Goal: Information Seeking & Learning: Learn about a topic

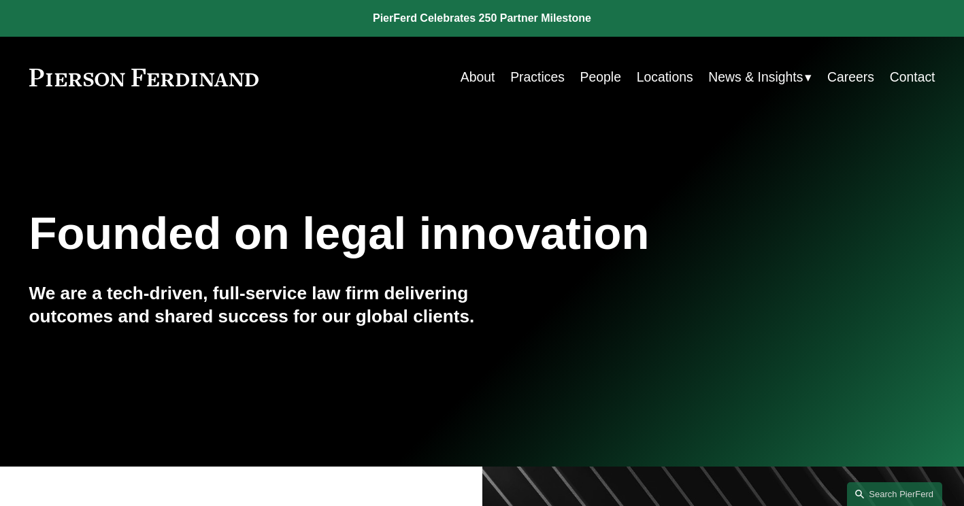
click at [660, 78] on link "Locations" at bounding box center [665, 77] width 56 height 27
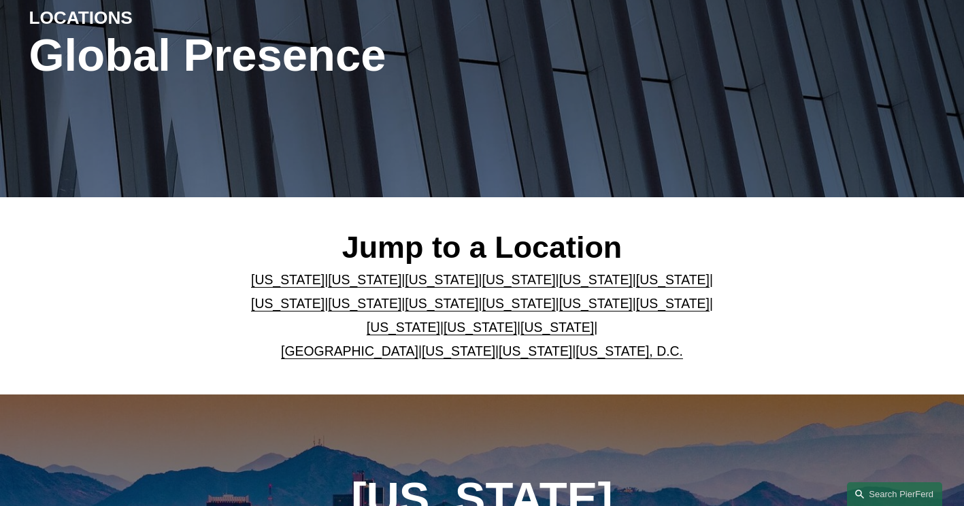
scroll to position [183, 0]
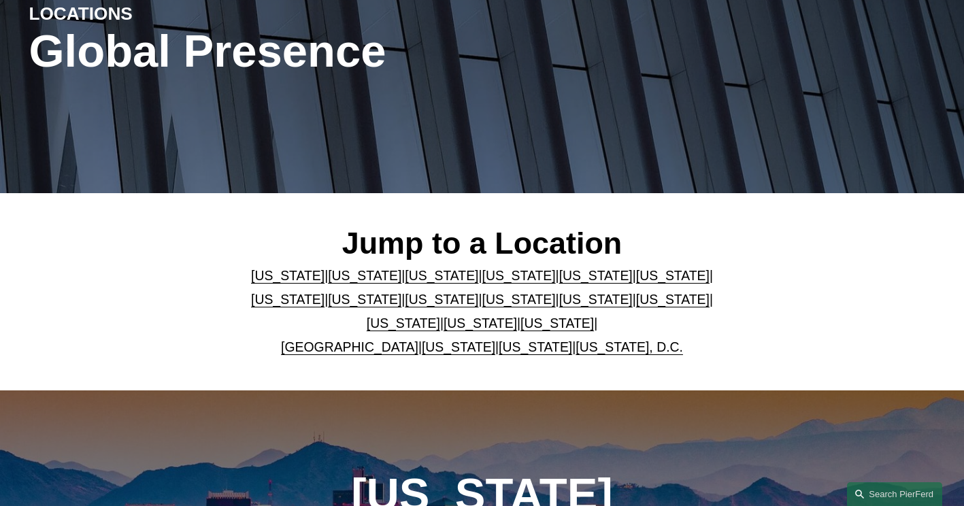
click at [352, 352] on link "United Kingdom" at bounding box center [349, 347] width 137 height 15
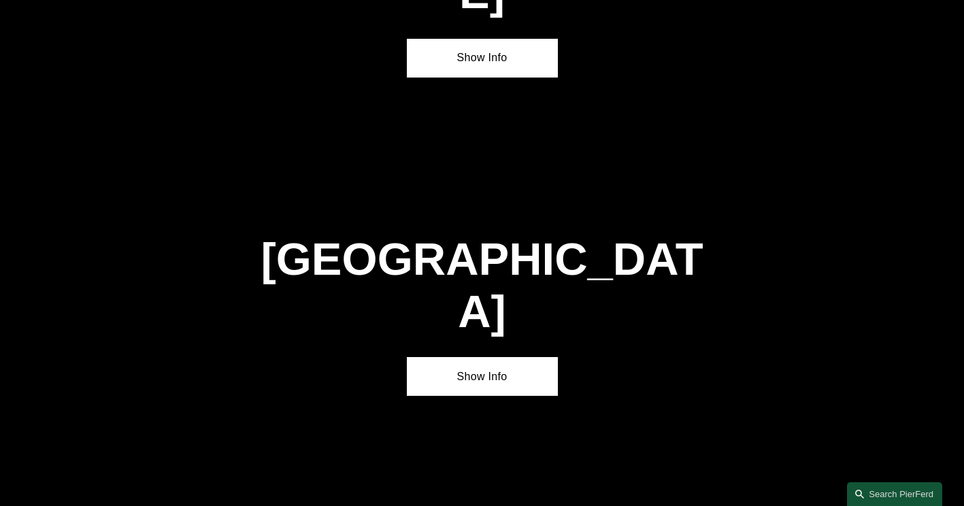
scroll to position [4713, 0]
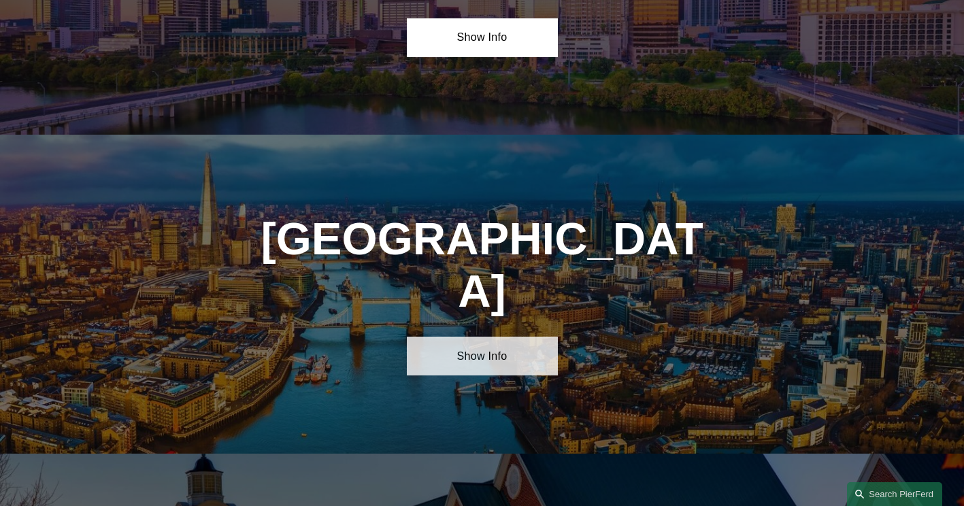
click at [470, 337] on link "Show Info" at bounding box center [482, 356] width 151 height 39
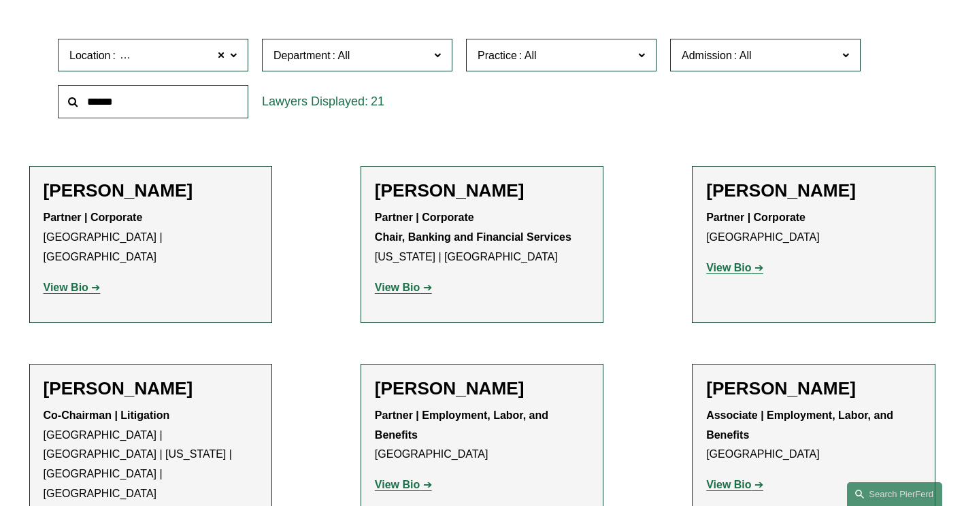
scroll to position [408, 0]
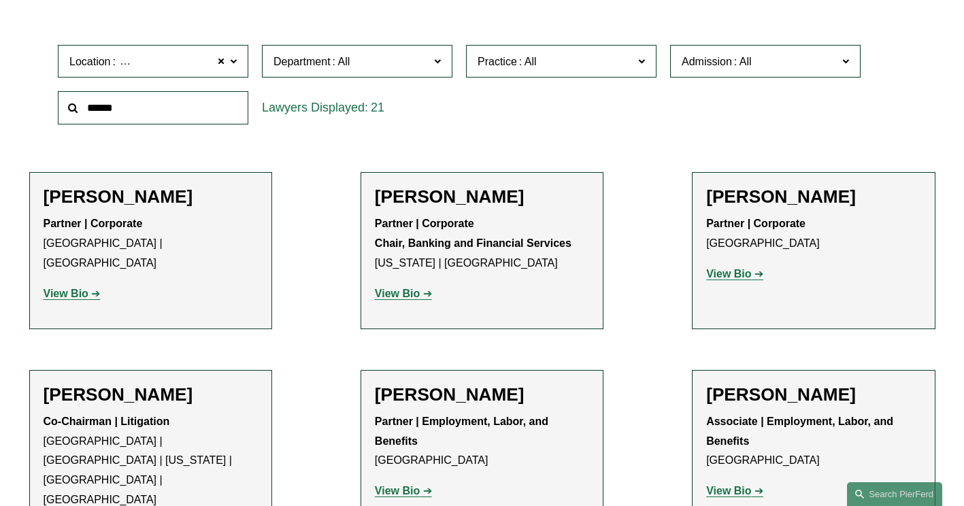
click at [71, 288] on strong "View Bio" at bounding box center [66, 294] width 45 height 12
click at [732, 284] on p "View Bio" at bounding box center [813, 275] width 214 height 20
click at [725, 275] on strong "View Bio" at bounding box center [728, 274] width 45 height 12
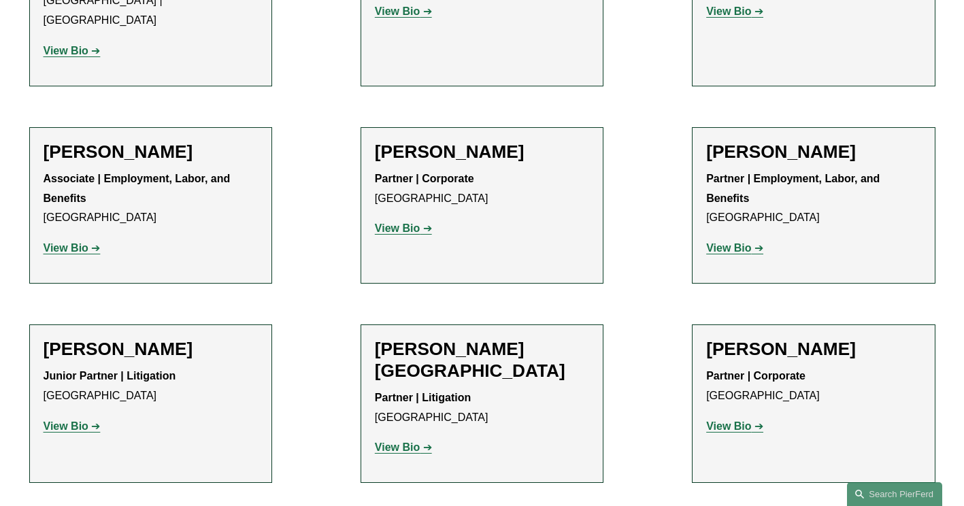
scroll to position [914, 0]
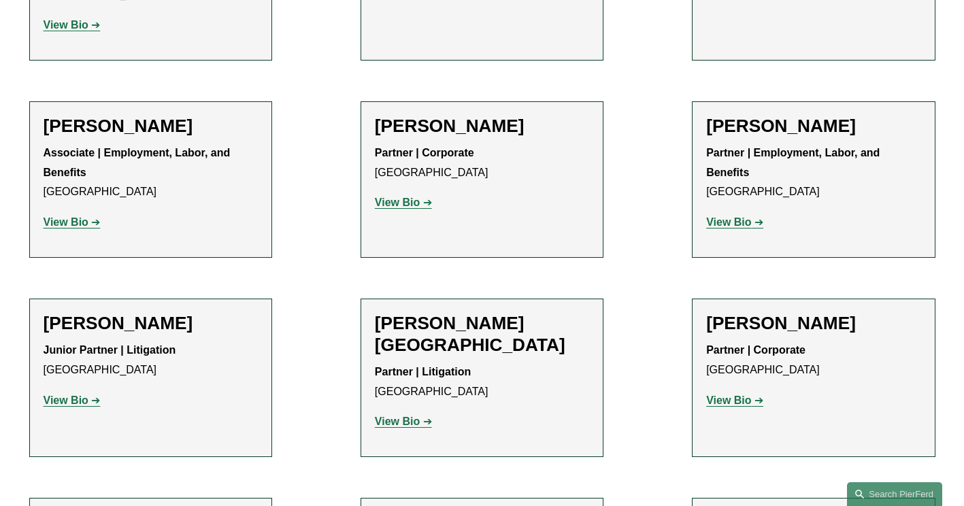
click at [400, 197] on strong "View Bio" at bounding box center [397, 203] width 45 height 12
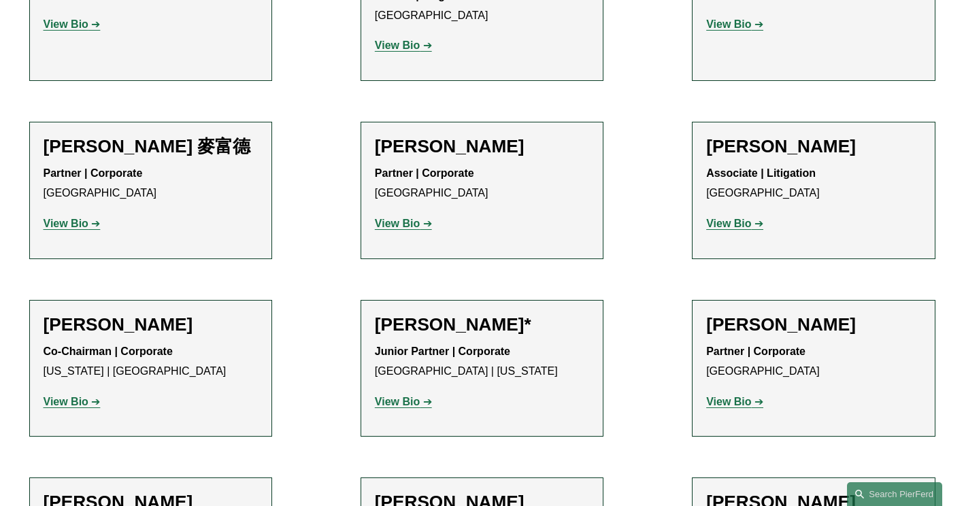
scroll to position [1295, 0]
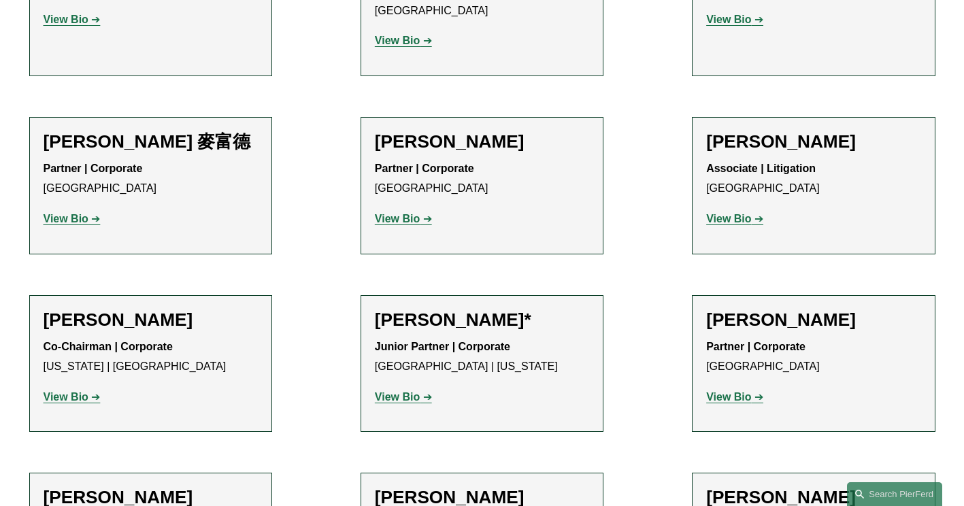
click at [384, 213] on strong "View Bio" at bounding box center [397, 219] width 45 height 12
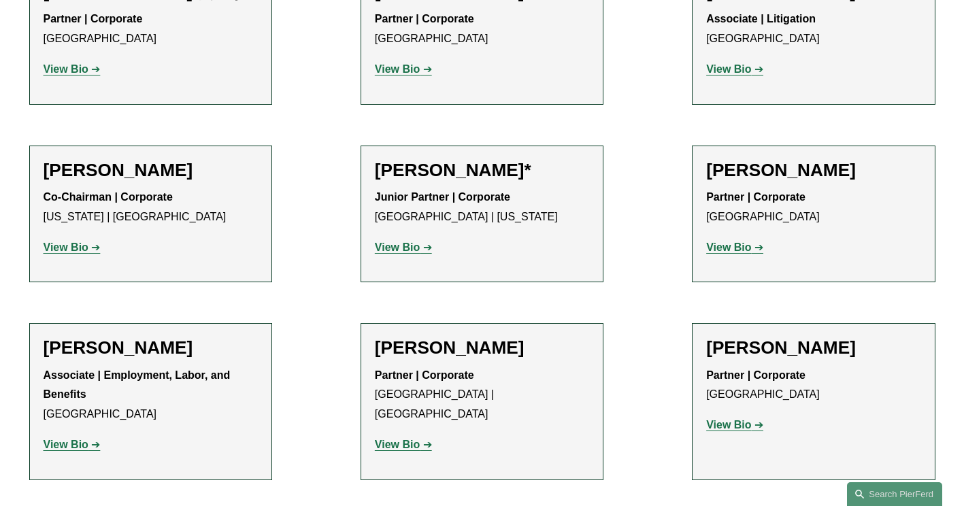
scroll to position [1446, 0]
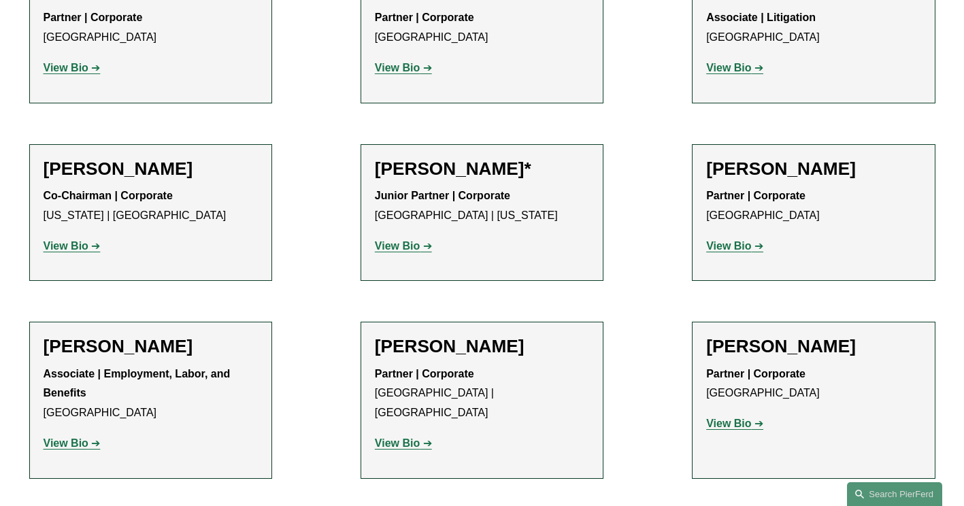
click at [729, 240] on strong "View Bio" at bounding box center [728, 246] width 45 height 12
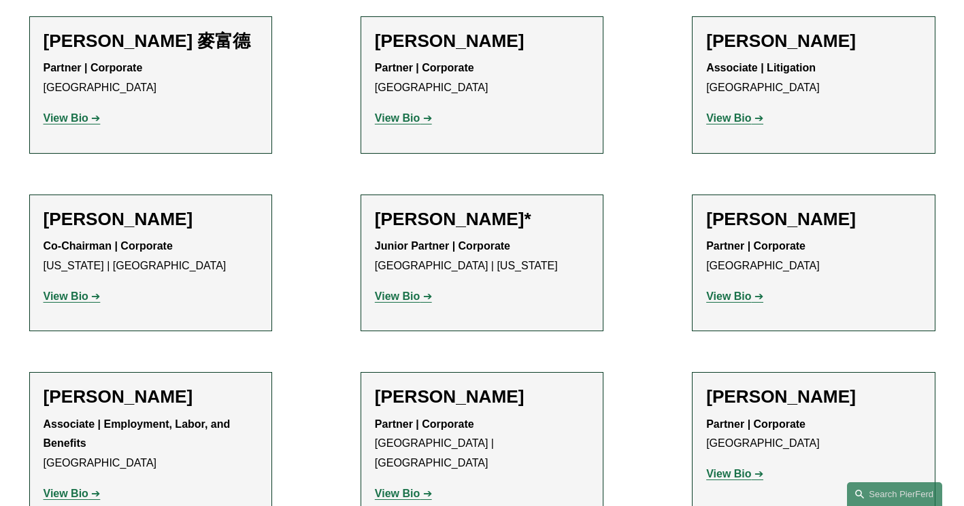
click at [747, 237] on div "Partner | Corporate London View Bio Location: London; Department: Corporate; Pr…" at bounding box center [813, 271] width 214 height 69
click at [742, 287] on p "View Bio" at bounding box center [813, 297] width 214 height 20
click at [729, 291] on strong "View Bio" at bounding box center [728, 297] width 45 height 12
click at [732, 291] on strong "View Bio" at bounding box center [728, 297] width 45 height 12
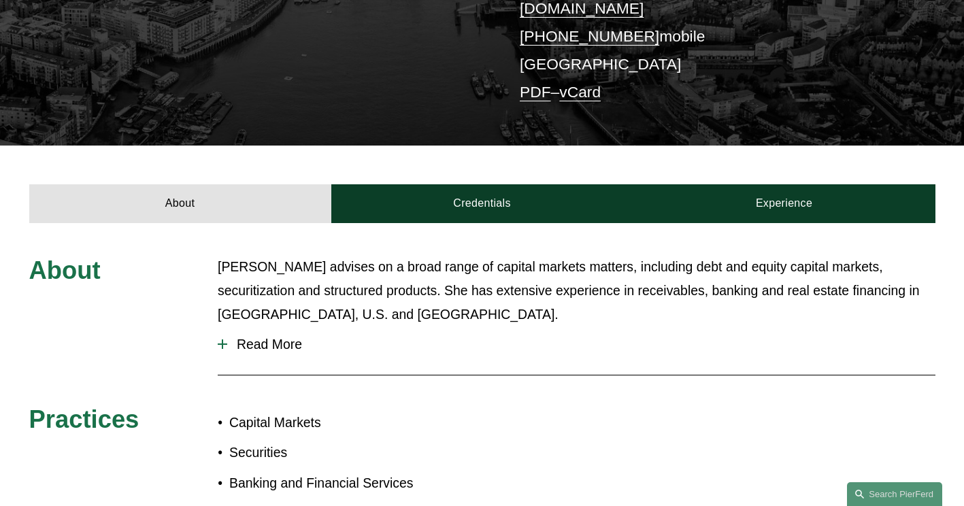
scroll to position [363, 0]
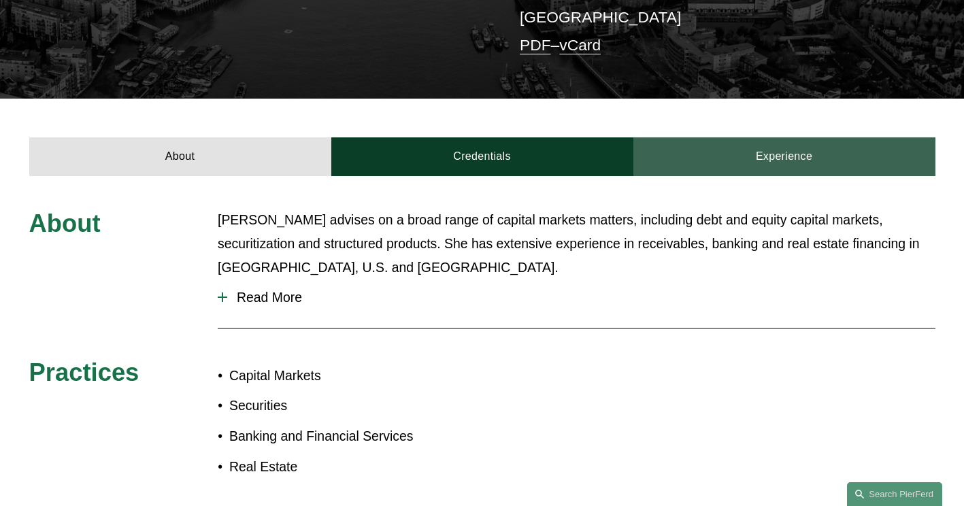
click at [704, 142] on link "Experience" at bounding box center [785, 156] width 302 height 39
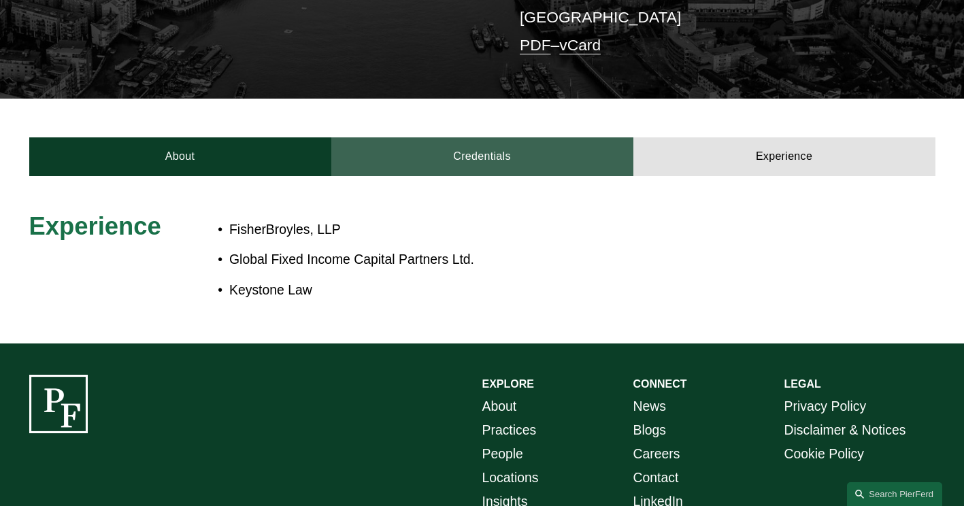
click at [499, 137] on link "Credentials" at bounding box center [482, 156] width 302 height 39
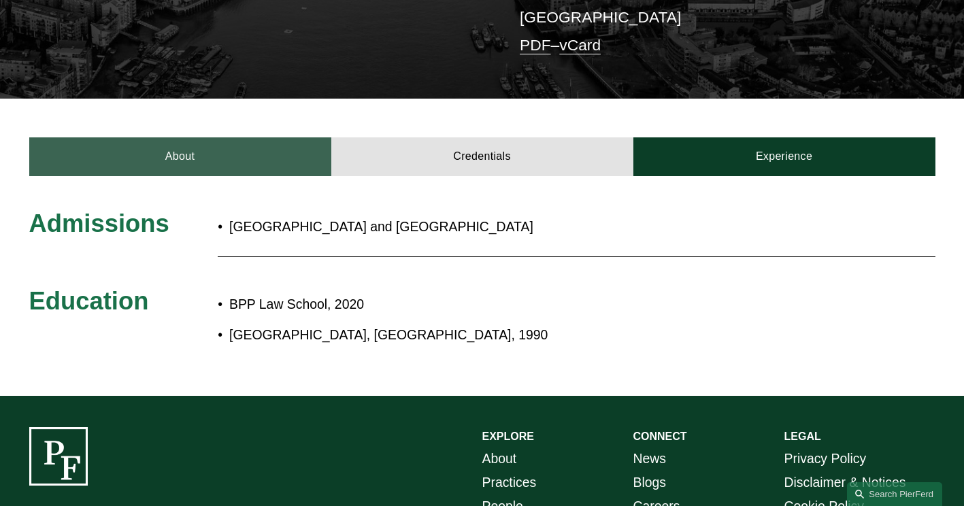
click at [259, 148] on link "About" at bounding box center [180, 156] width 302 height 39
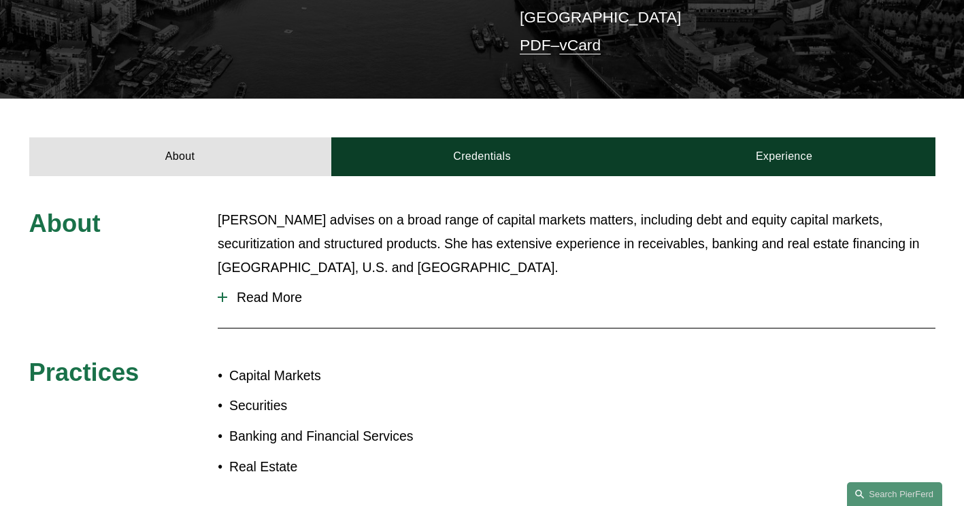
click at [270, 290] on span "Read More" at bounding box center [581, 298] width 708 height 16
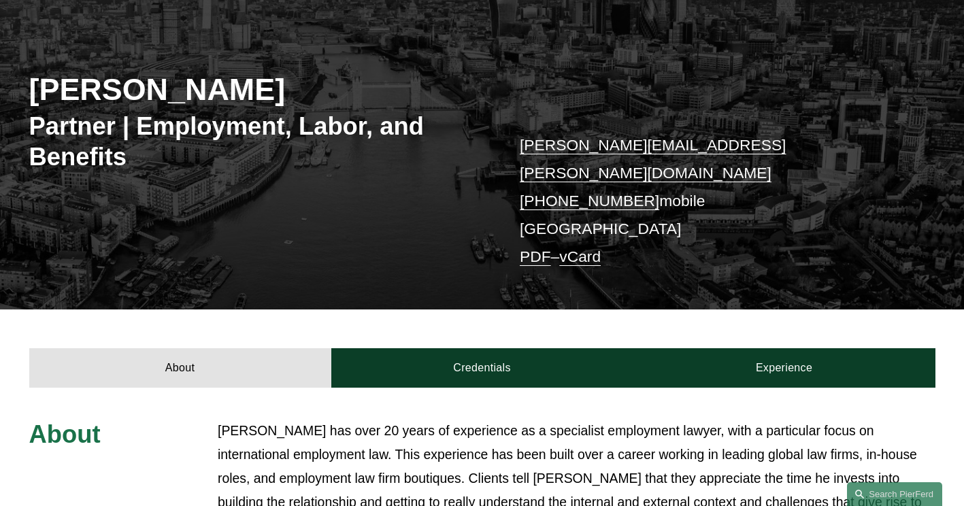
scroll to position [270, 0]
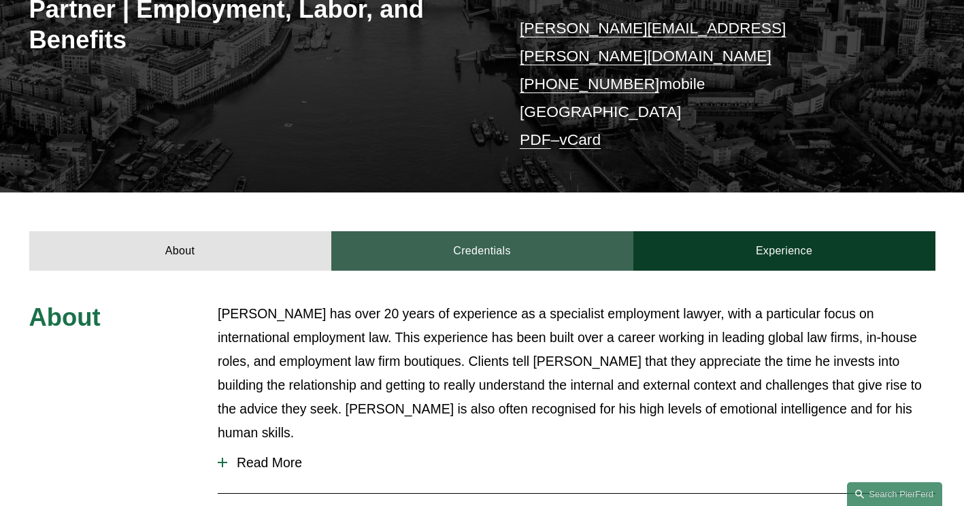
click at [475, 231] on link "Credentials" at bounding box center [482, 250] width 302 height 39
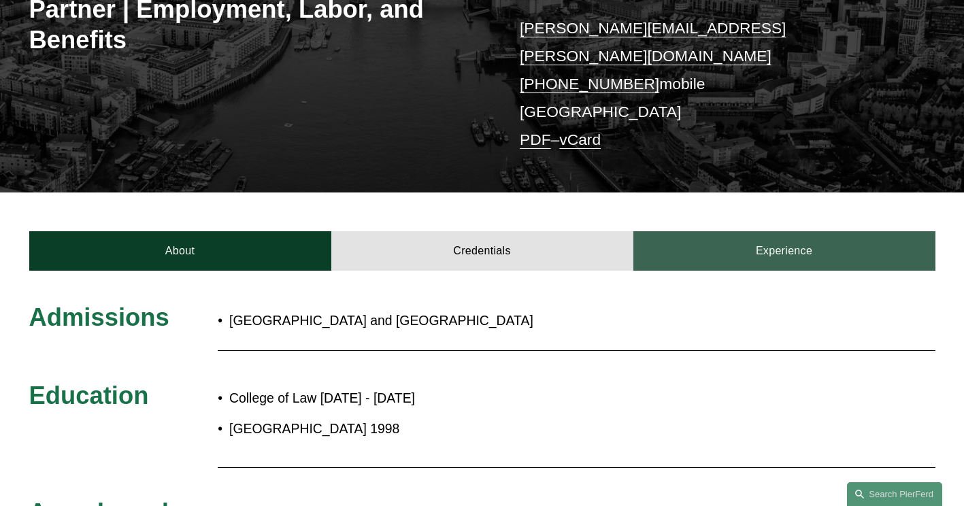
click at [720, 234] on link "Experience" at bounding box center [785, 250] width 302 height 39
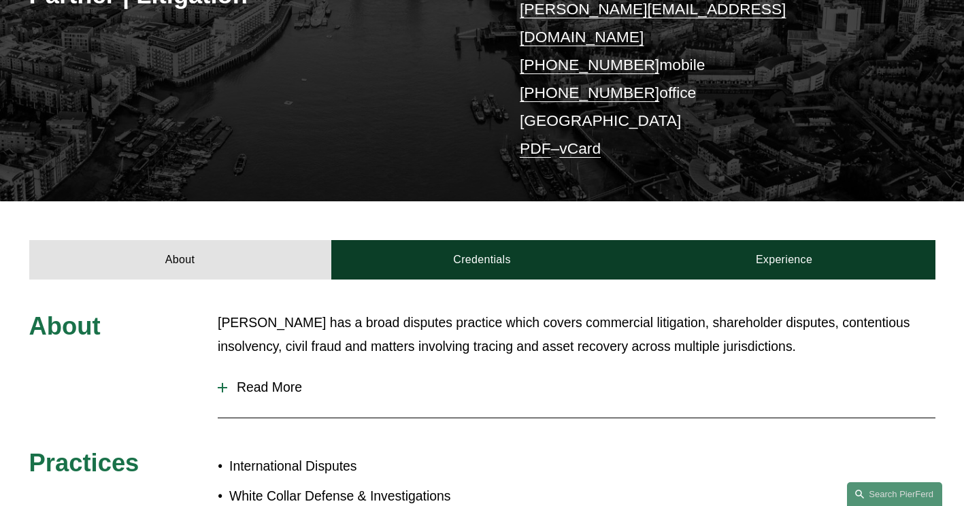
scroll to position [329, 0]
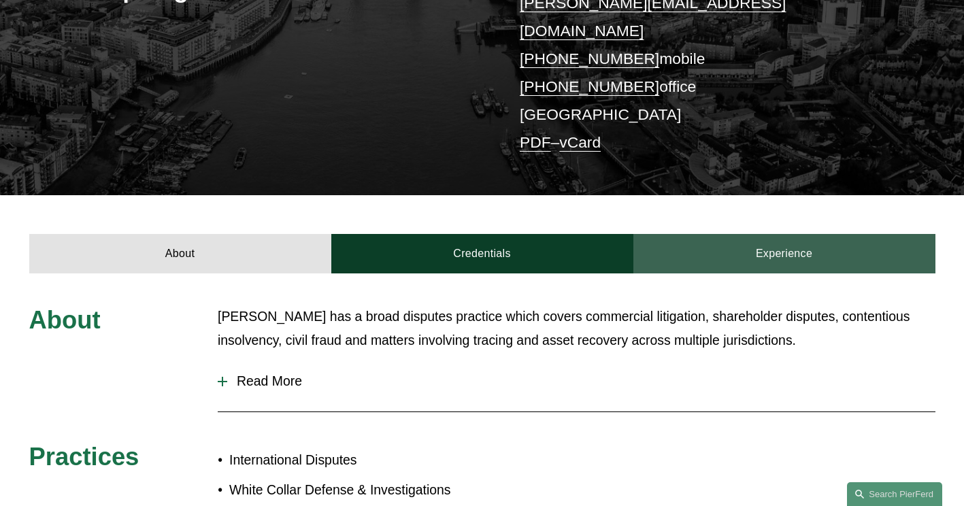
click at [710, 234] on link "Experience" at bounding box center [785, 253] width 302 height 39
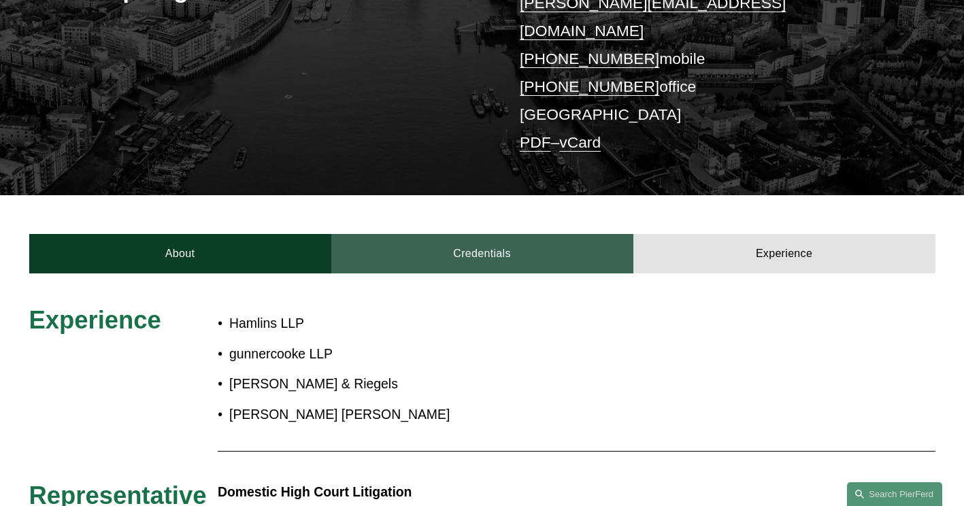
click at [553, 234] on link "Credentials" at bounding box center [482, 253] width 302 height 39
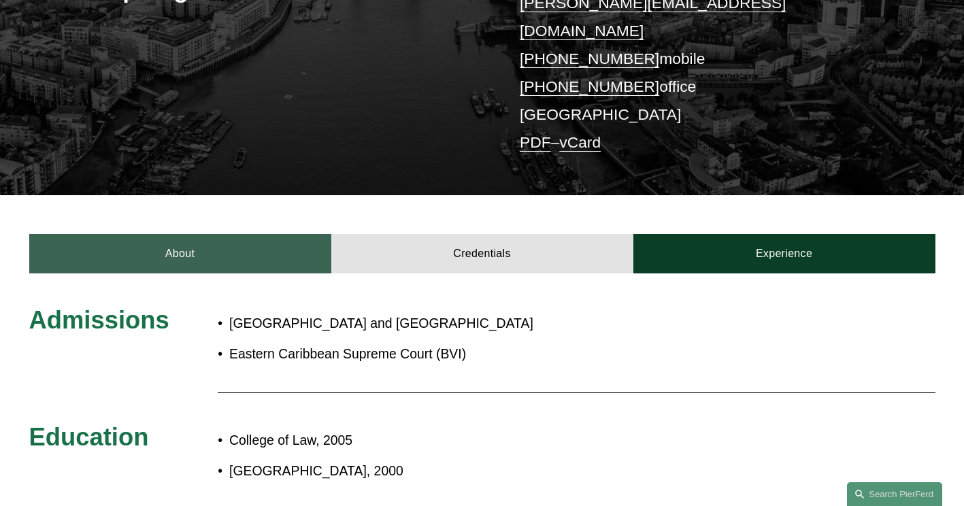
click at [276, 234] on link "About" at bounding box center [180, 253] width 302 height 39
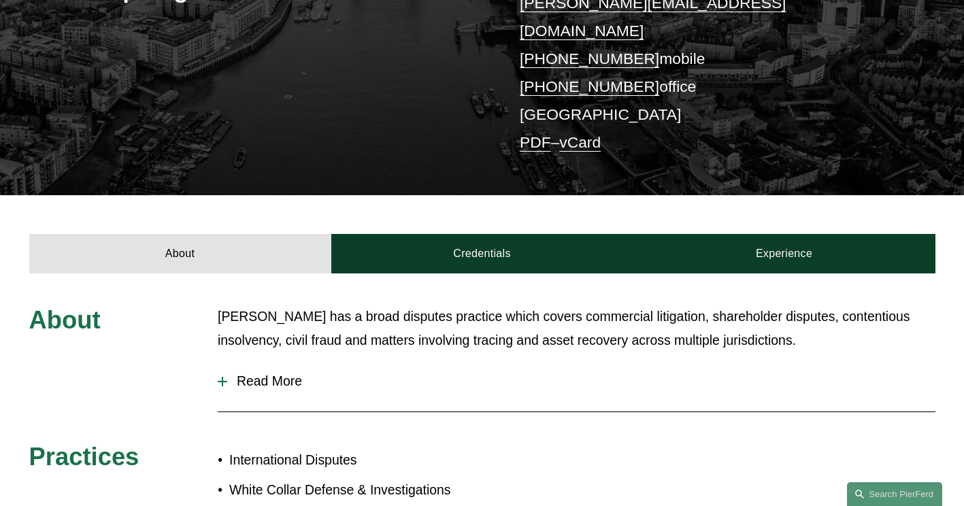
click at [253, 374] on span "Read More" at bounding box center [581, 382] width 708 height 16
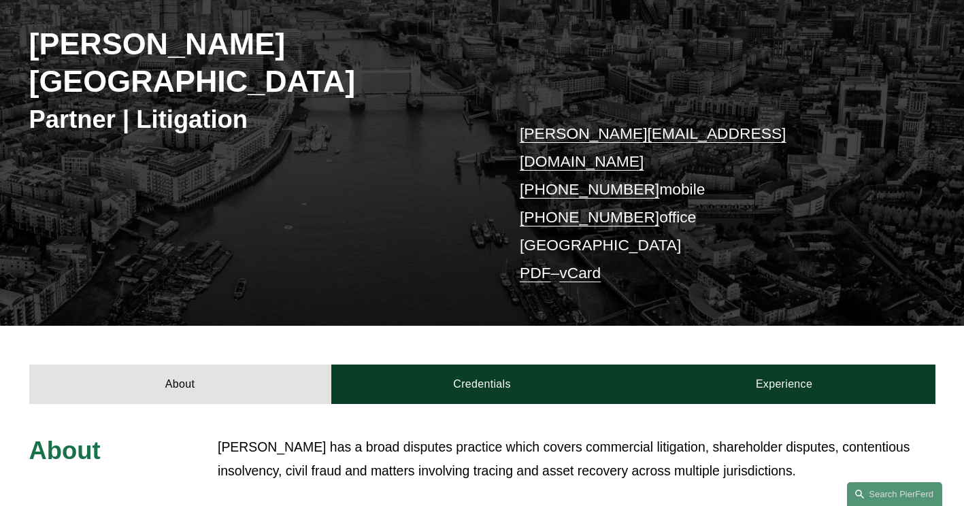
scroll to position [193, 0]
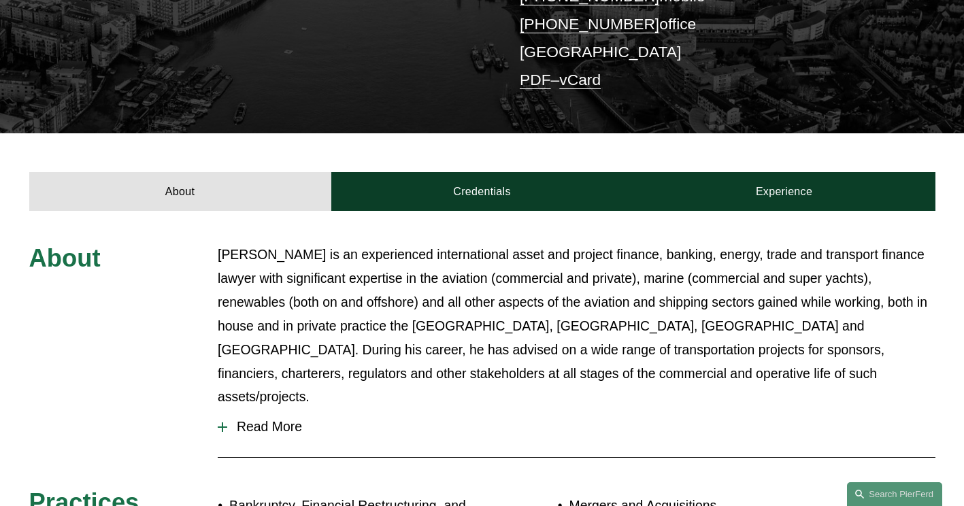
scroll to position [358, 0]
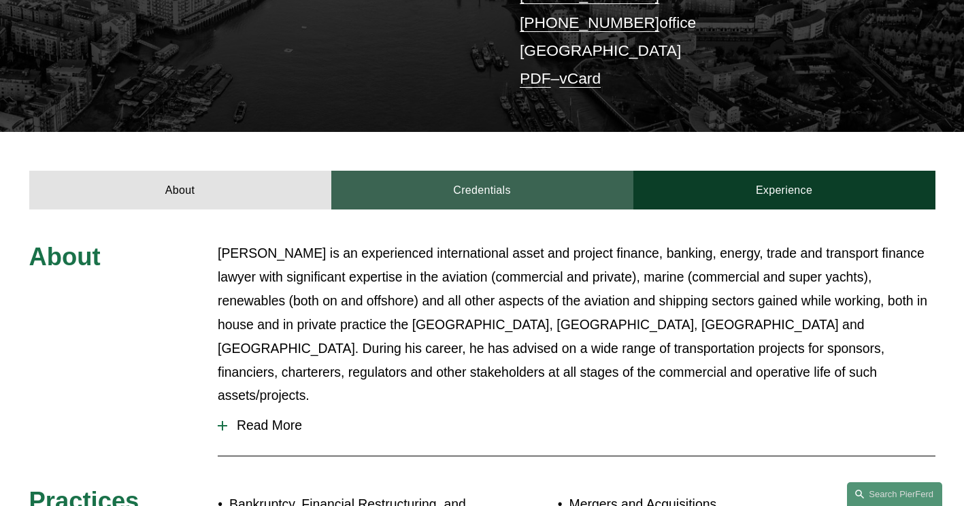
click at [428, 171] on link "Credentials" at bounding box center [482, 190] width 302 height 39
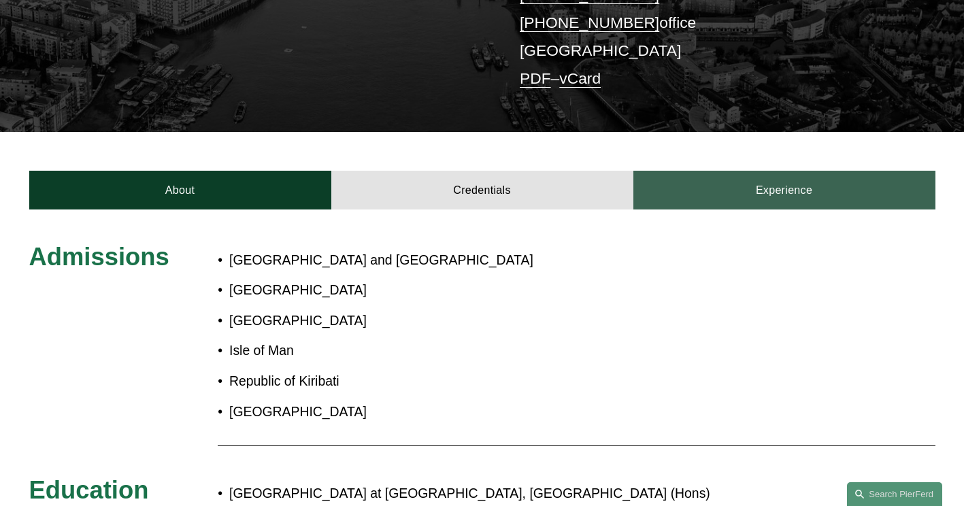
click at [727, 174] on link "Experience" at bounding box center [785, 190] width 302 height 39
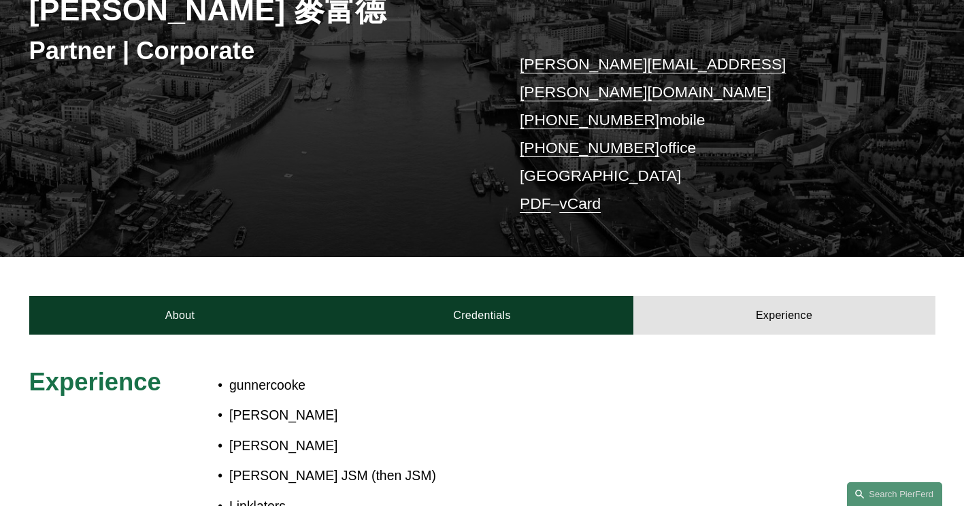
scroll to position [237, 0]
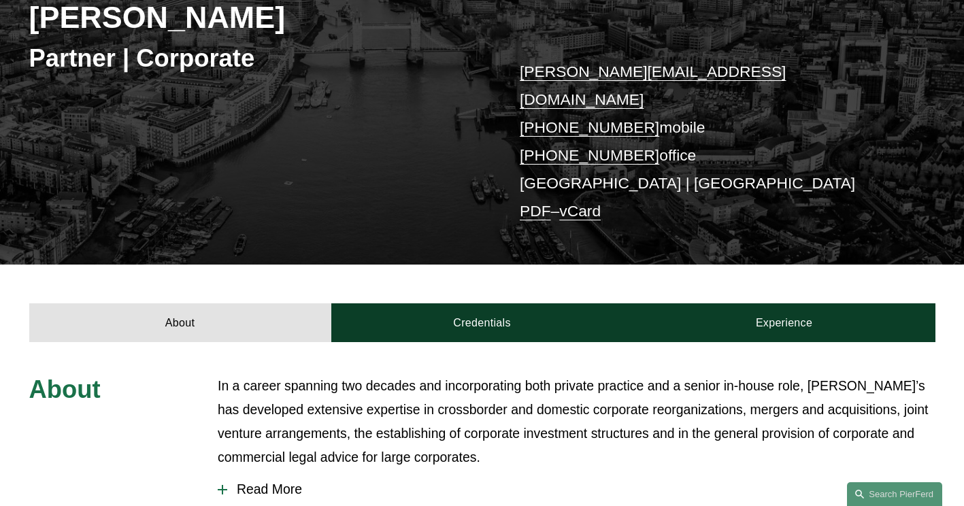
scroll to position [252, 0]
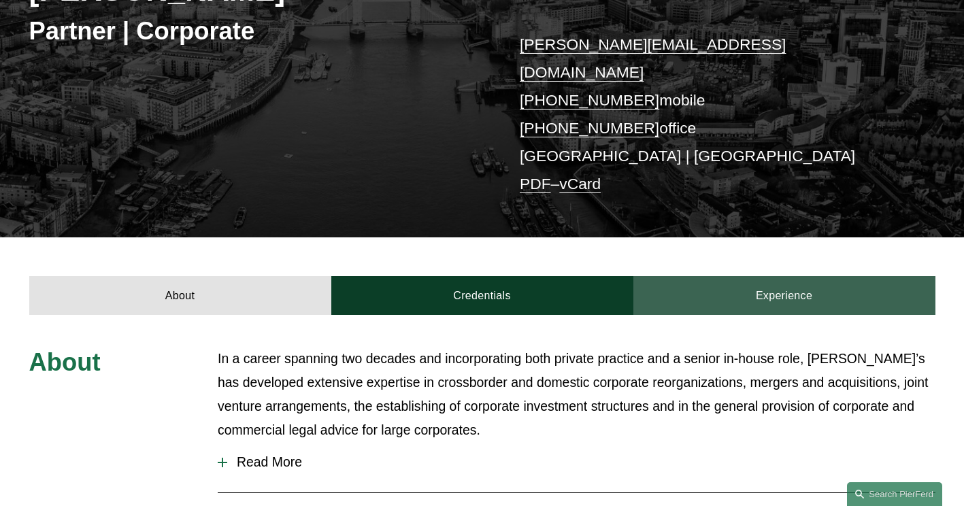
click at [691, 276] on link "Experience" at bounding box center [785, 295] width 302 height 39
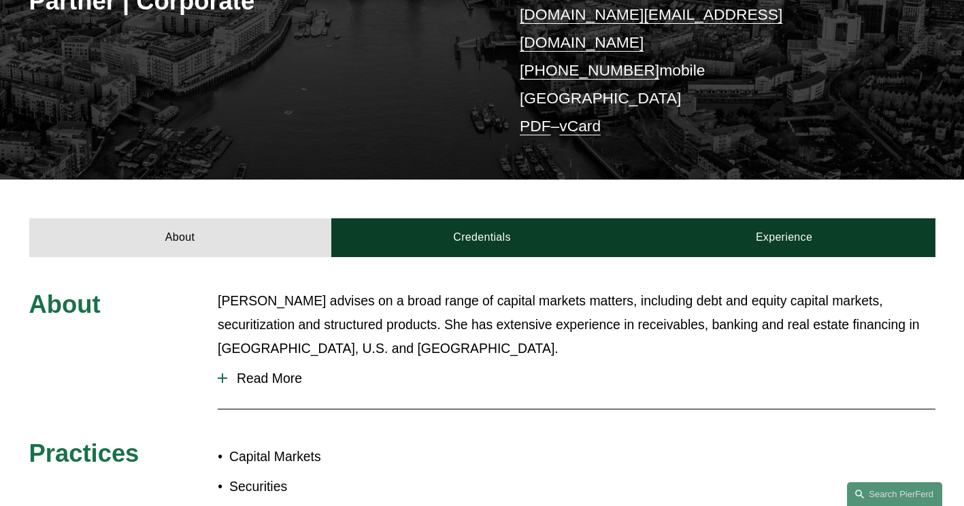
scroll to position [255, 0]
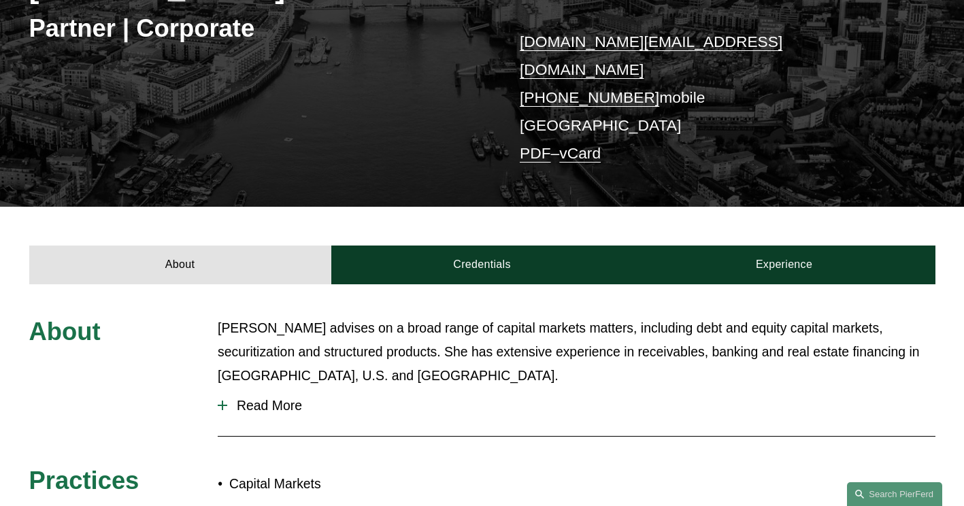
click at [722, 284] on div "About [PERSON_NAME] advises on a broad range of capital markets matters, includ…" at bounding box center [482, 458] width 964 height 349
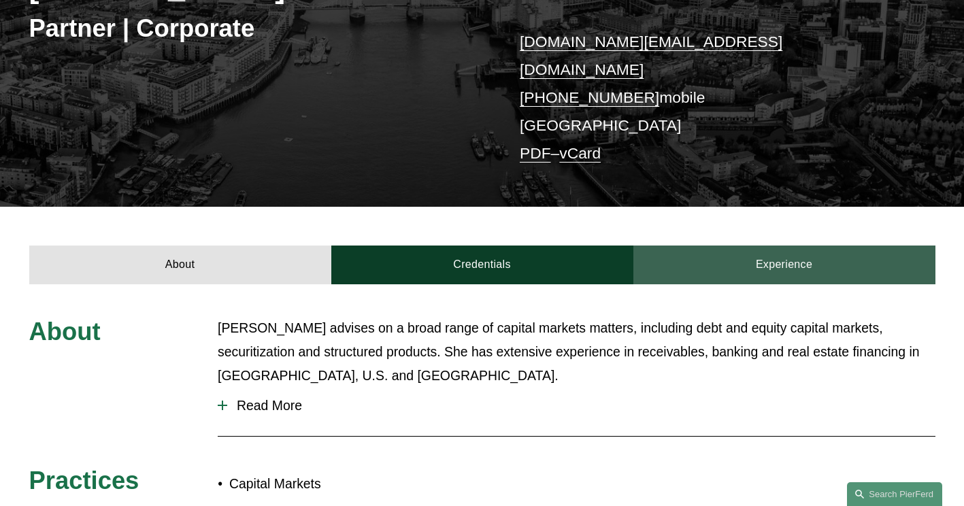
click at [716, 247] on link "Experience" at bounding box center [785, 265] width 302 height 39
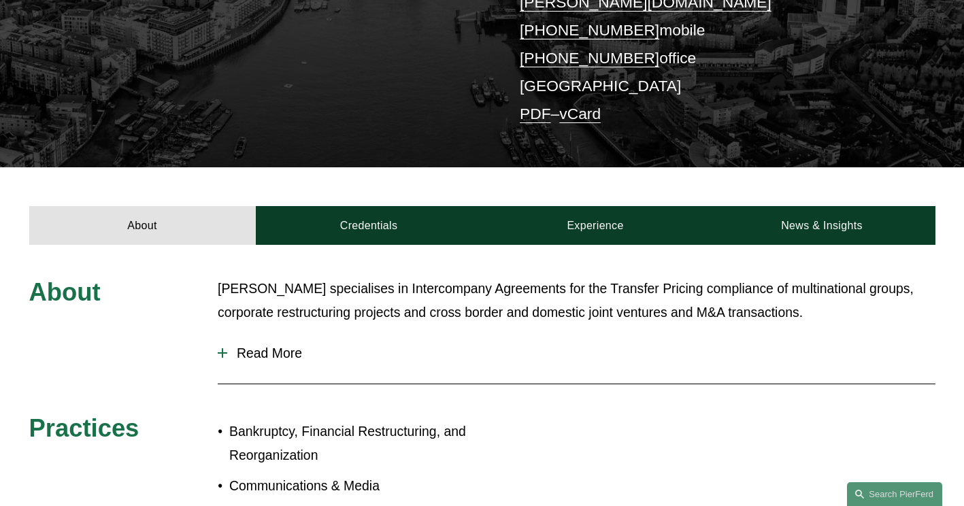
scroll to position [342, 0]
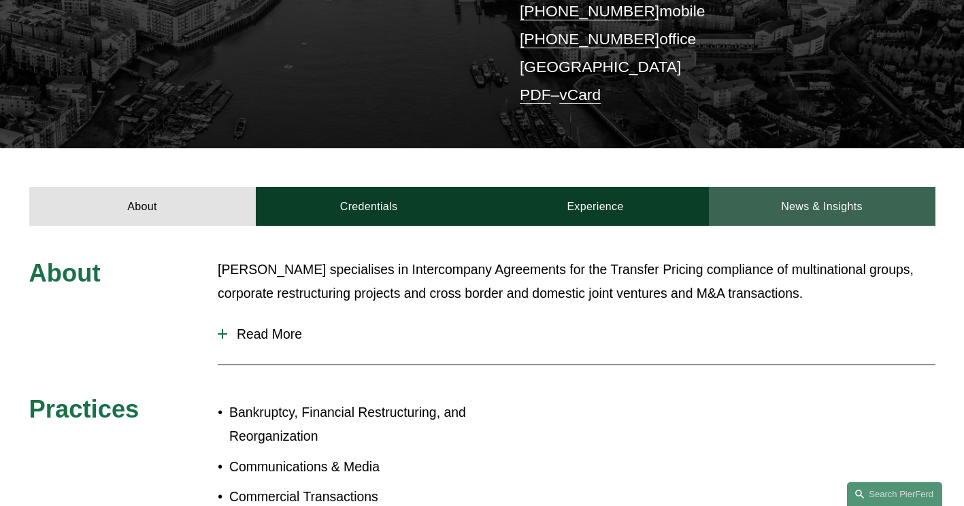
click at [748, 189] on link "News & Insights" at bounding box center [822, 206] width 227 height 39
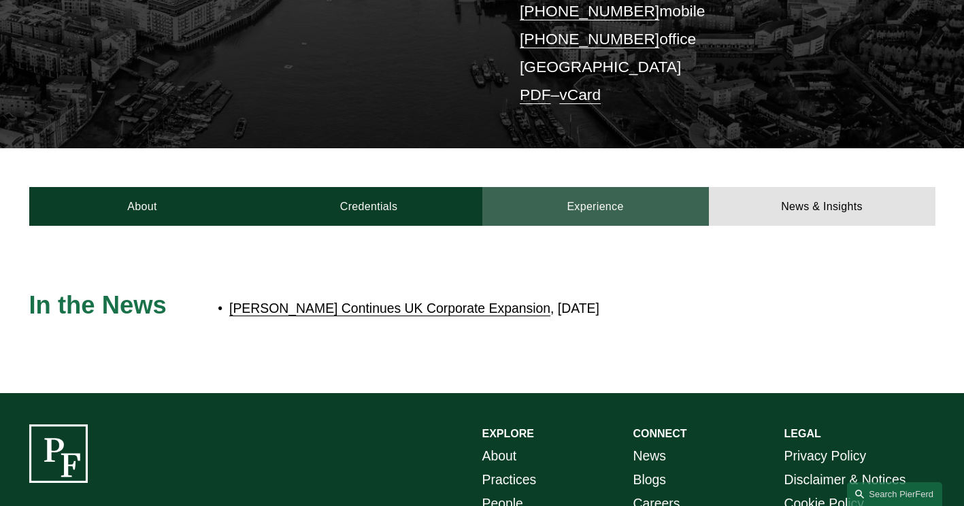
click at [648, 188] on link "Experience" at bounding box center [595, 206] width 227 height 39
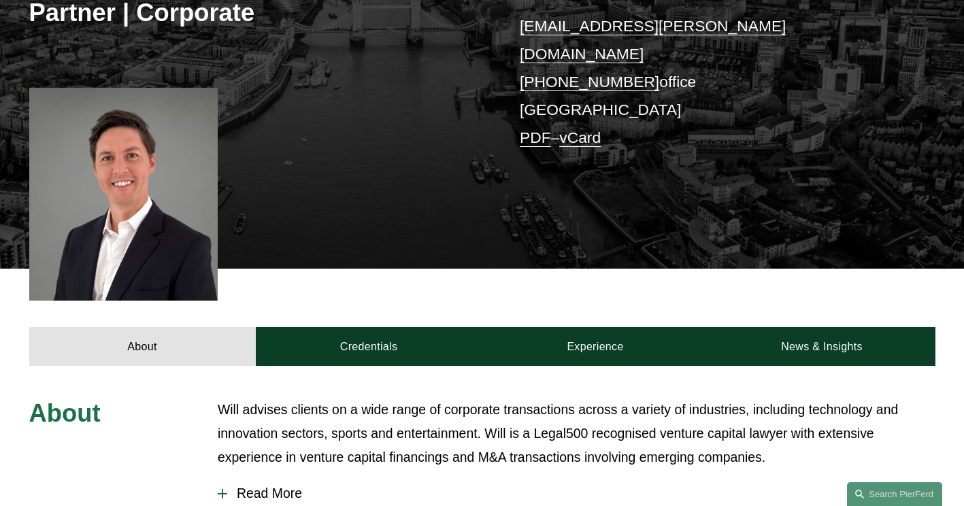
scroll to position [307, 0]
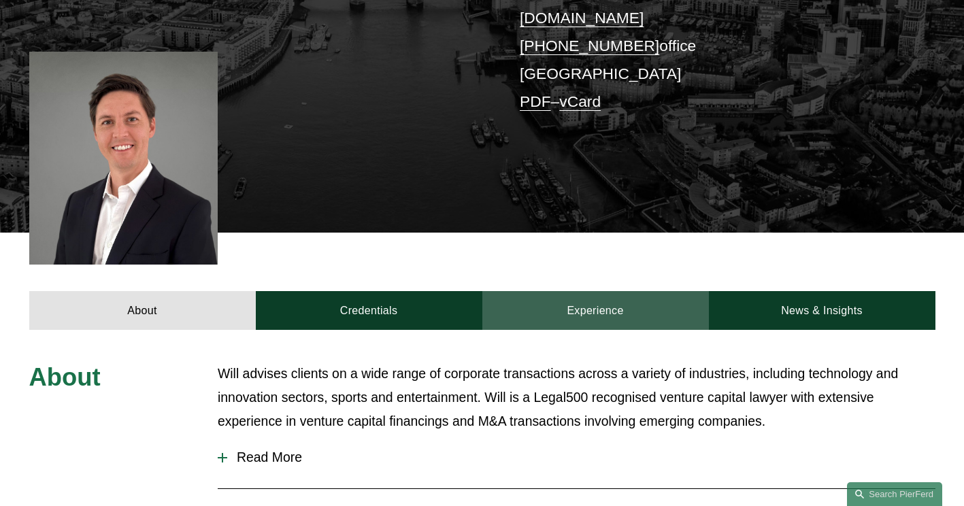
click at [523, 293] on link "Experience" at bounding box center [595, 310] width 227 height 39
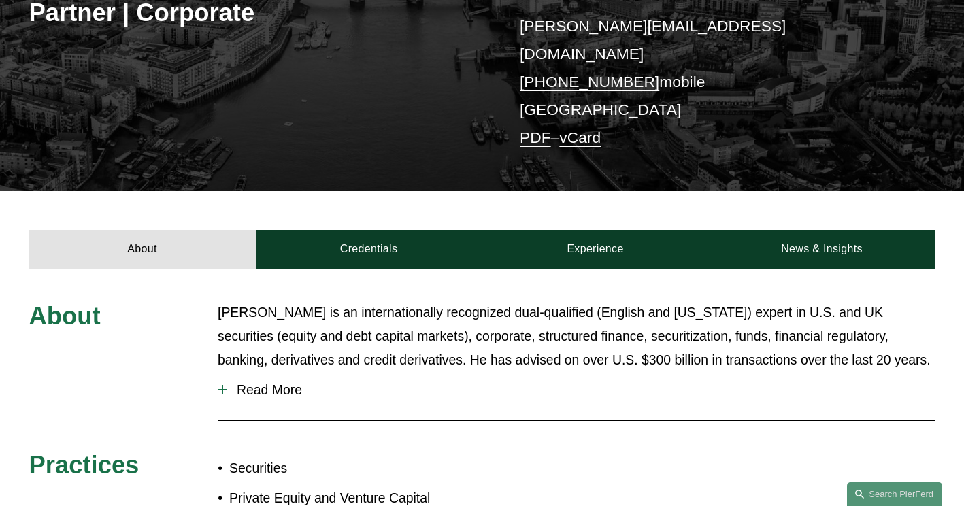
scroll to position [299, 0]
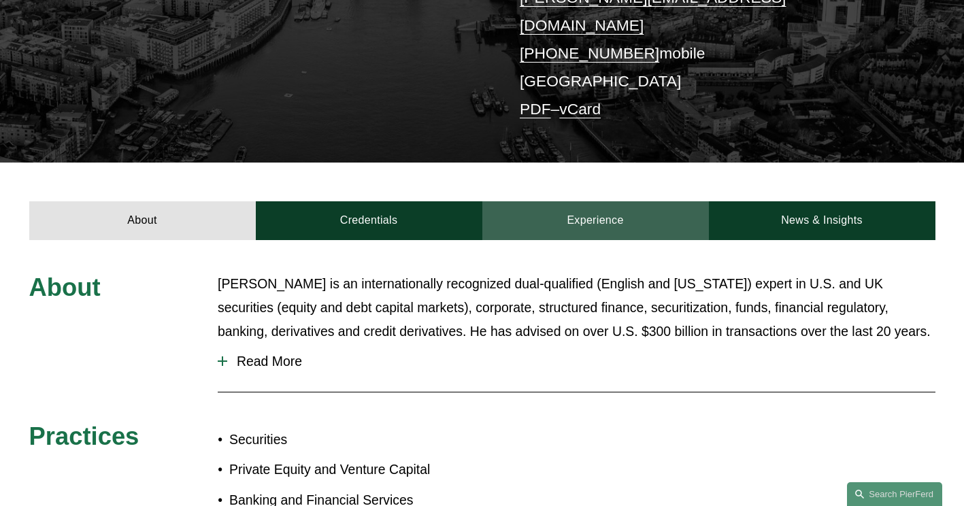
click at [603, 208] on link "Experience" at bounding box center [595, 220] width 227 height 39
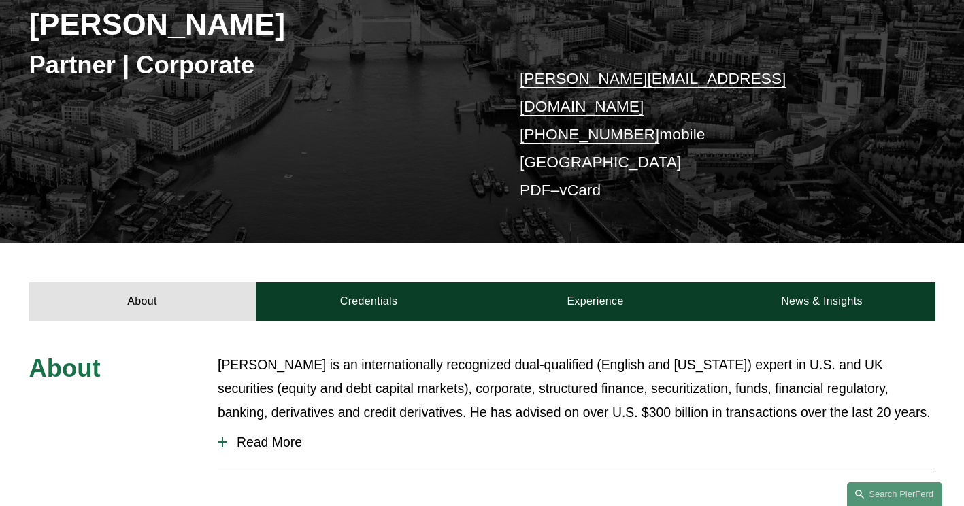
scroll to position [220, 0]
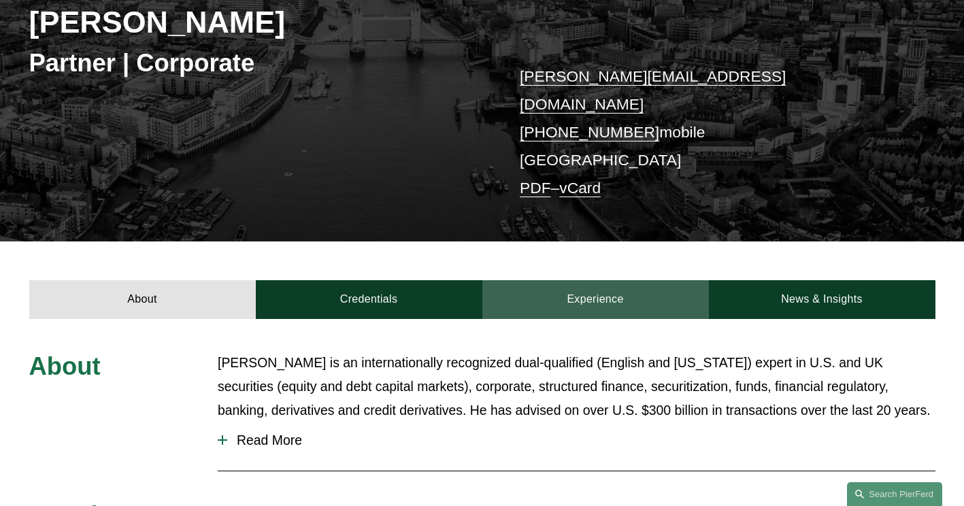
click at [579, 280] on link "Experience" at bounding box center [595, 299] width 227 height 39
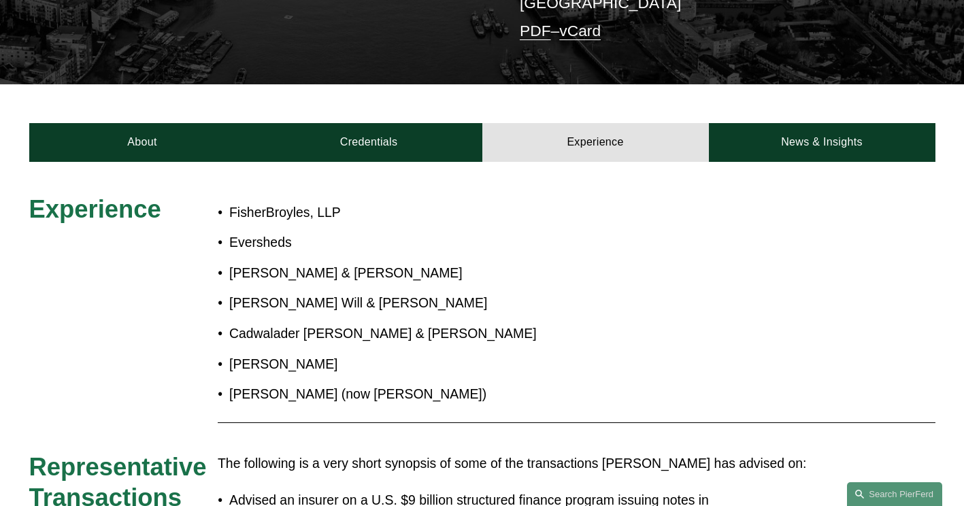
scroll to position [358, 0]
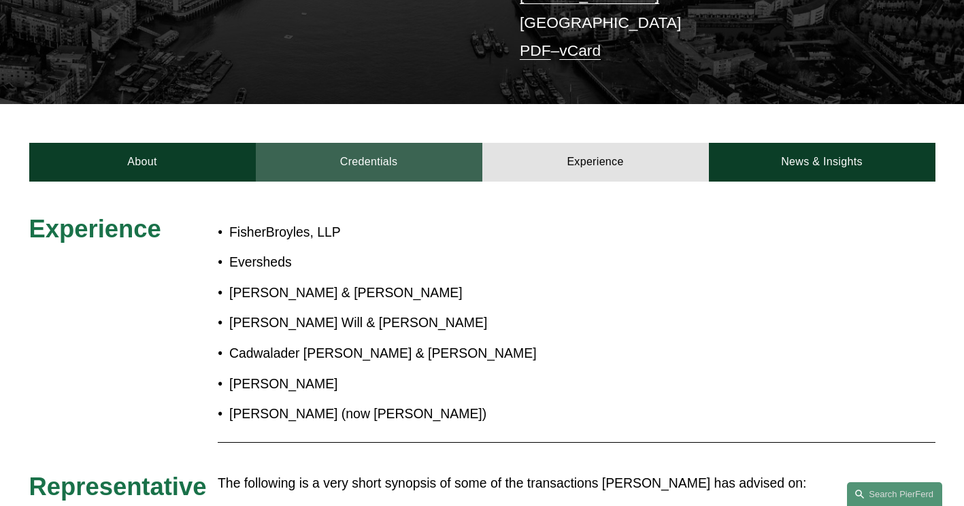
click at [407, 143] on link "Credentials" at bounding box center [369, 162] width 227 height 39
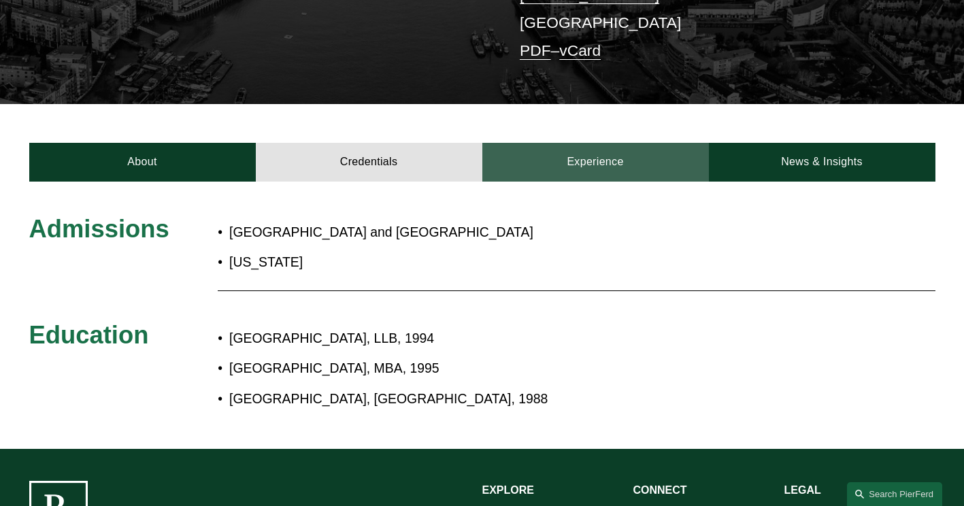
click at [577, 143] on link "Experience" at bounding box center [595, 162] width 227 height 39
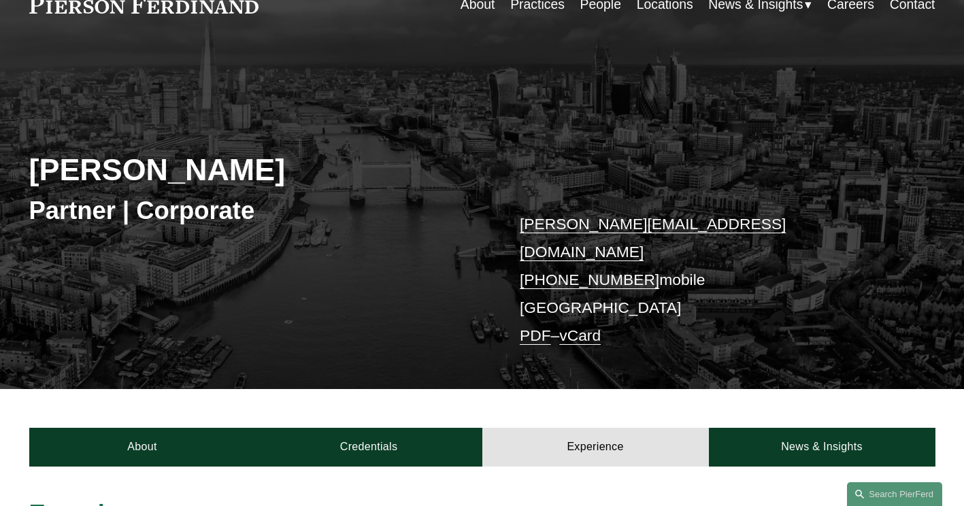
scroll to position [0, 0]
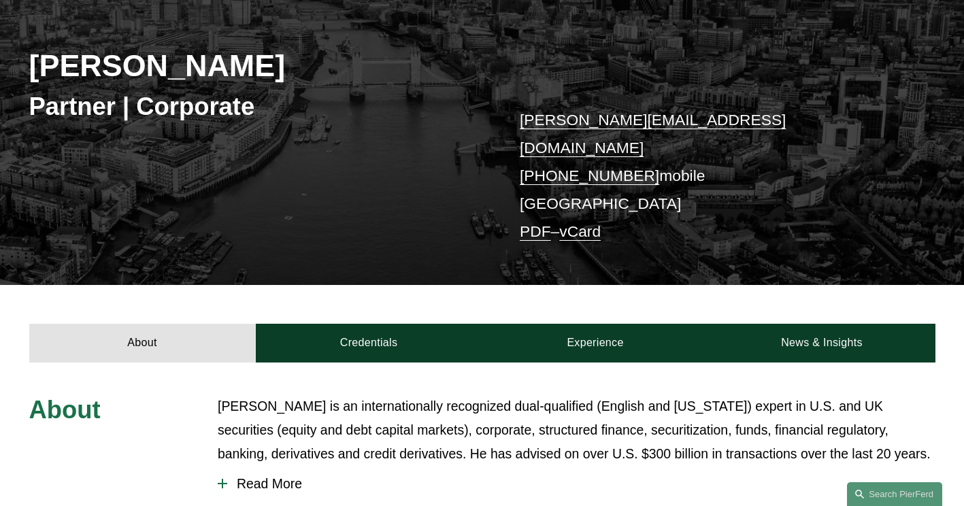
scroll to position [210, 0]
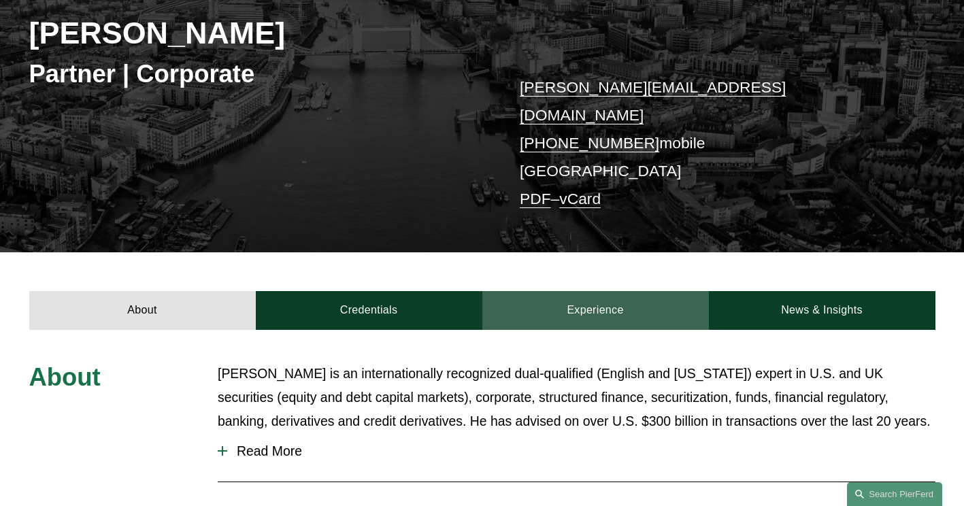
click at [565, 298] on link "Experience" at bounding box center [595, 310] width 227 height 39
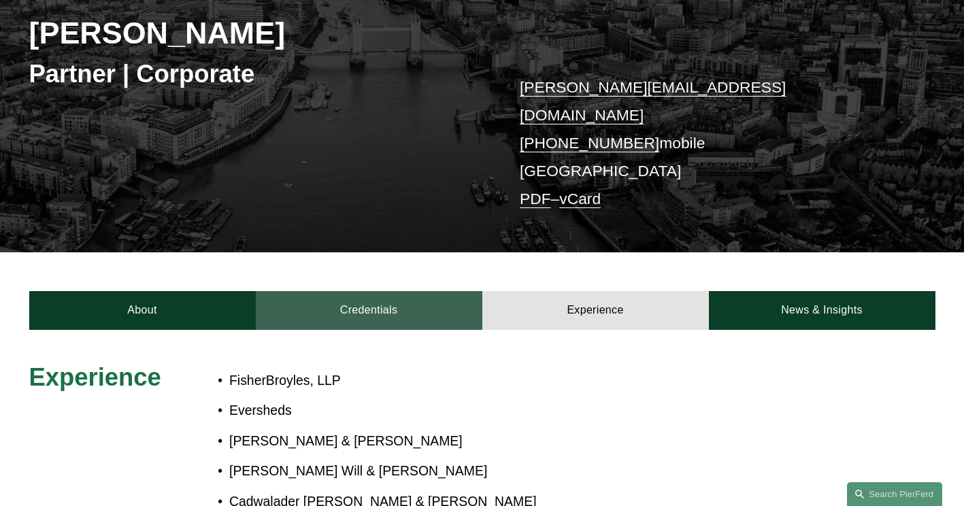
click at [422, 297] on link "Credentials" at bounding box center [369, 310] width 227 height 39
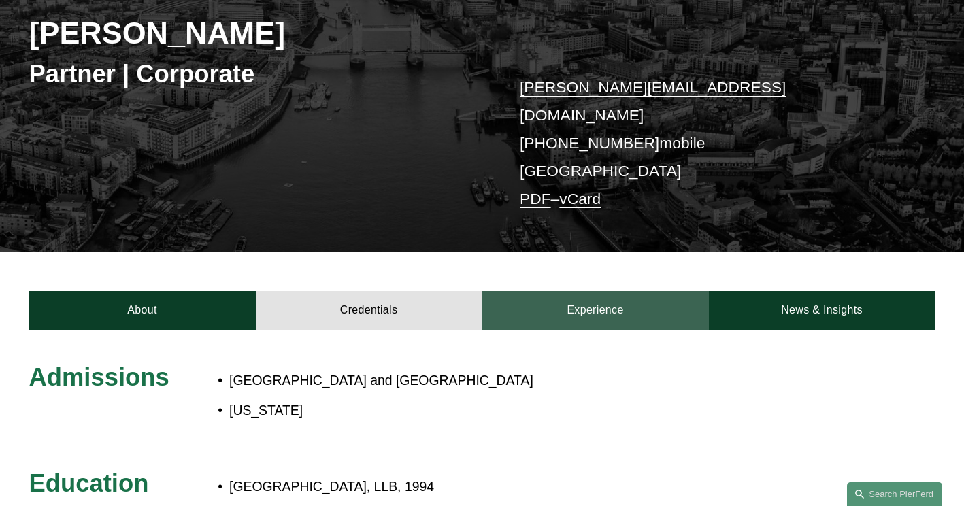
click at [565, 294] on link "Experience" at bounding box center [595, 310] width 227 height 39
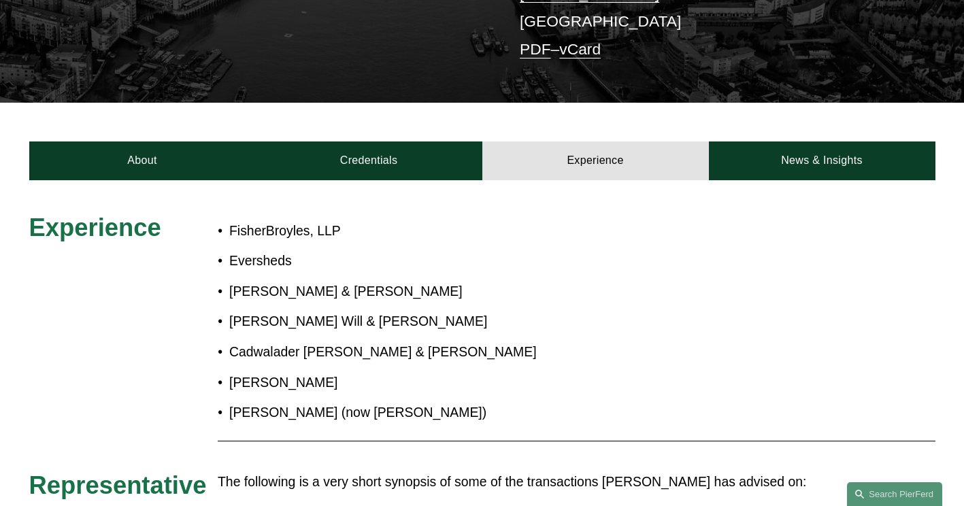
scroll to position [362, 0]
